Goal: Navigation & Orientation: Find specific page/section

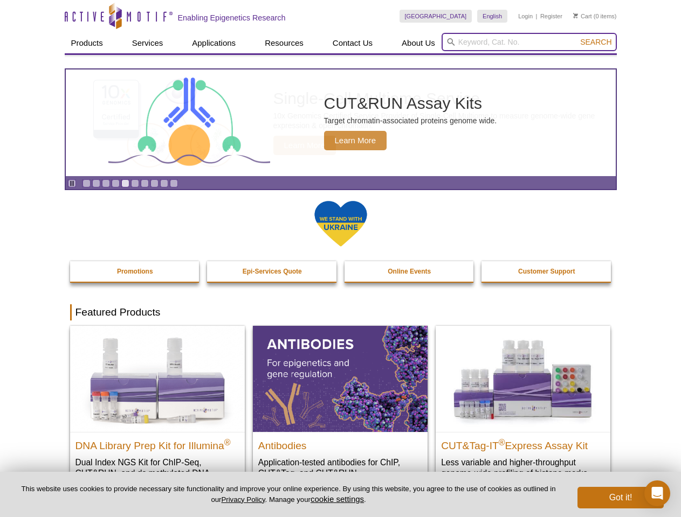
click at [529, 42] on input "search" at bounding box center [528, 42] width 175 height 18
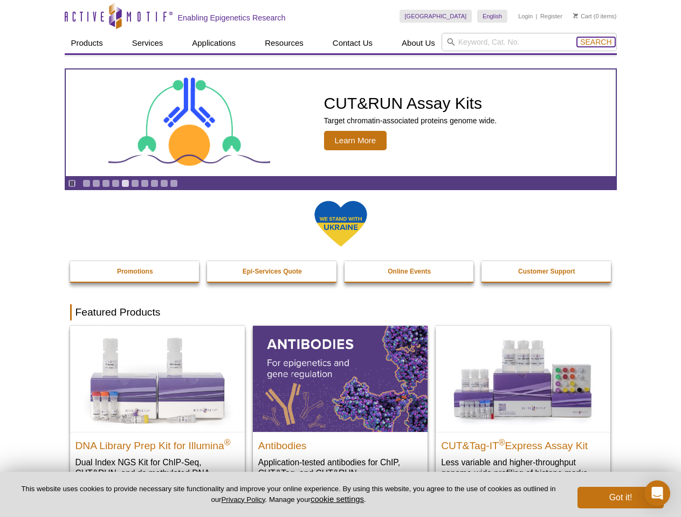
click at [595, 42] on span "Search" at bounding box center [595, 42] width 31 height 9
click at [72, 183] on icon "Pause" at bounding box center [71, 183] width 7 height 7
click at [86, 183] on link "Go to slide 1" at bounding box center [86, 183] width 8 height 8
click at [96, 183] on link "Go to slide 2" at bounding box center [96, 183] width 8 height 8
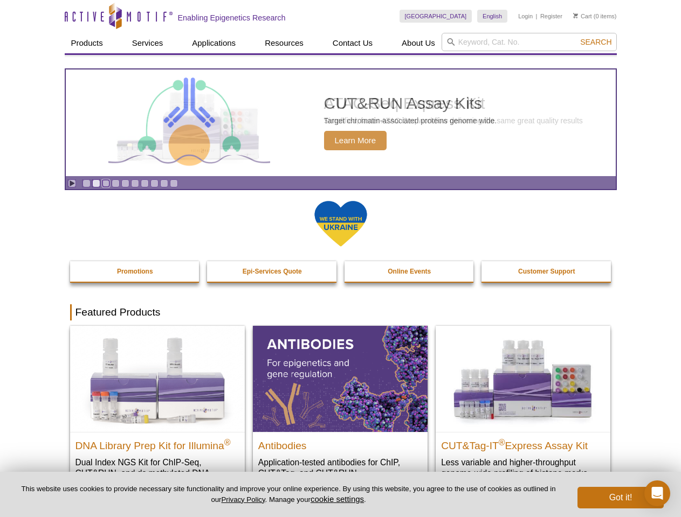
click at [106, 183] on link "Go to slide 3" at bounding box center [106, 183] width 8 height 8
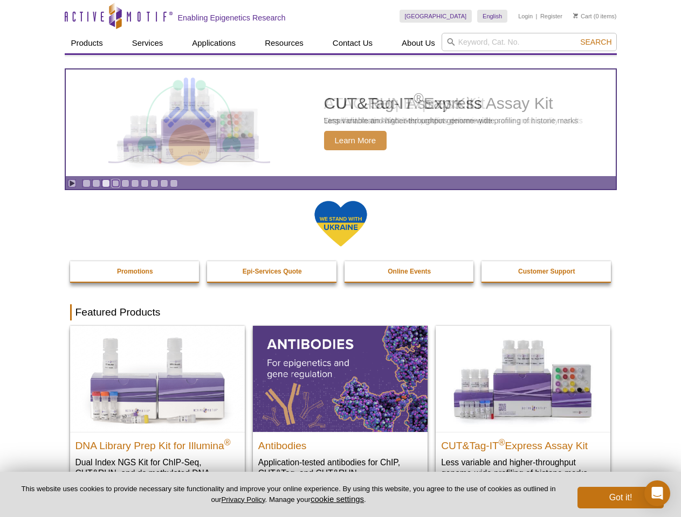
click at [115, 183] on link "Go to slide 4" at bounding box center [116, 183] width 8 height 8
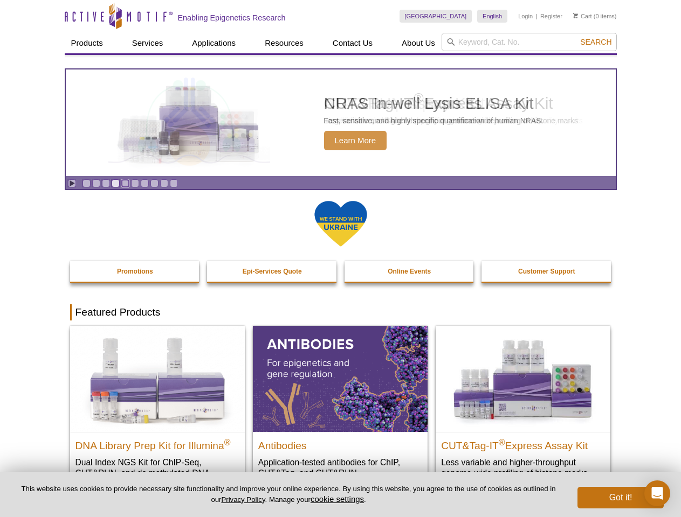
click at [125, 183] on link "Go to slide 5" at bounding box center [125, 183] width 8 height 8
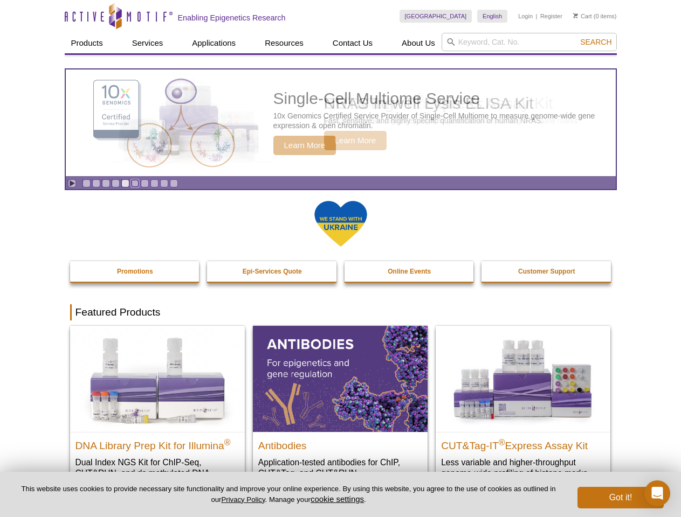
click at [135, 183] on link "Go to slide 6" at bounding box center [135, 183] width 8 height 8
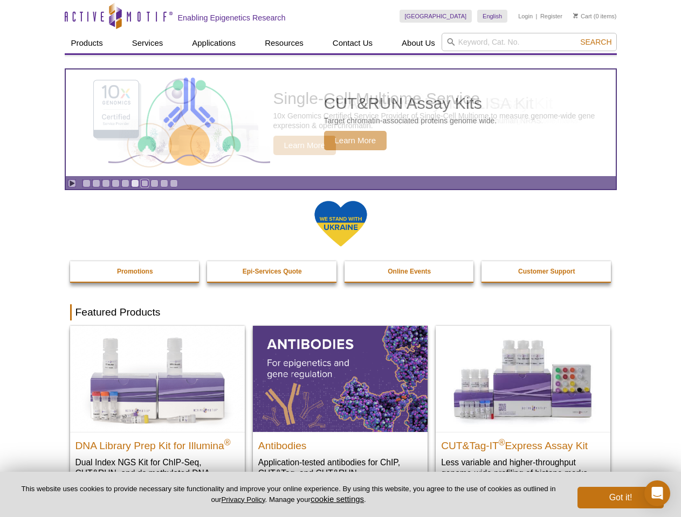
click at [144, 183] on link "Go to slide 7" at bounding box center [145, 183] width 8 height 8
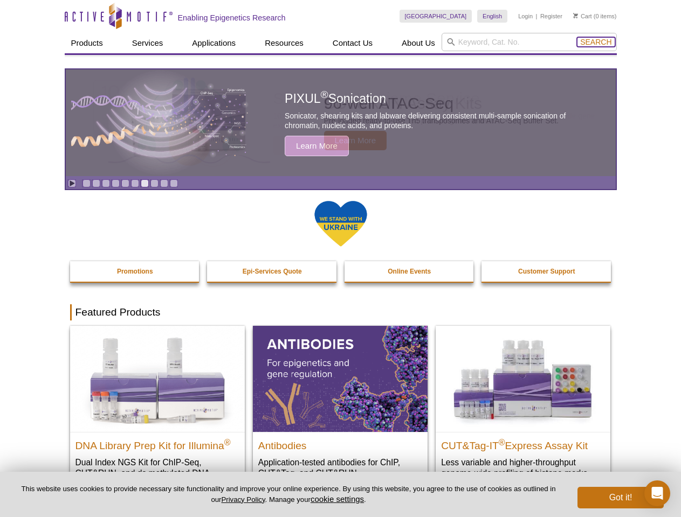
click at [595, 42] on span "Search" at bounding box center [595, 42] width 31 height 9
